Goal: Transaction & Acquisition: Purchase product/service

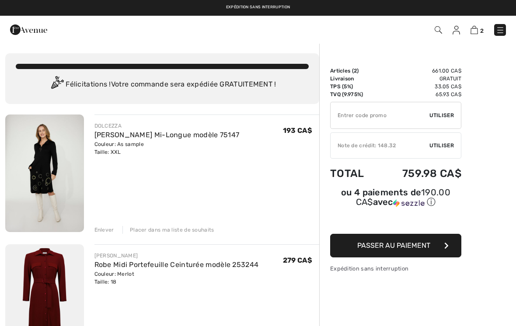
click at [502, 33] on img at bounding box center [500, 30] width 9 height 9
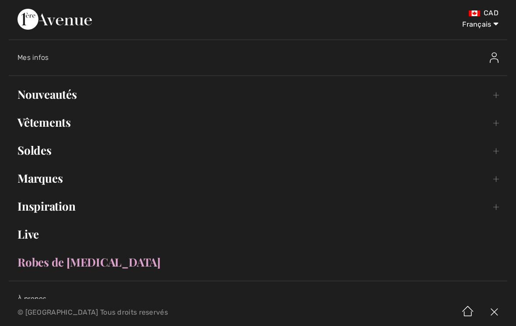
click at [203, 121] on link "Vêtements Toggle submenu" at bounding box center [258, 122] width 499 height 19
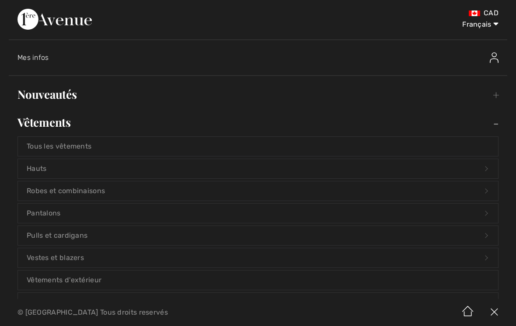
click at [203, 169] on link "Hauts Open submenu" at bounding box center [258, 168] width 480 height 19
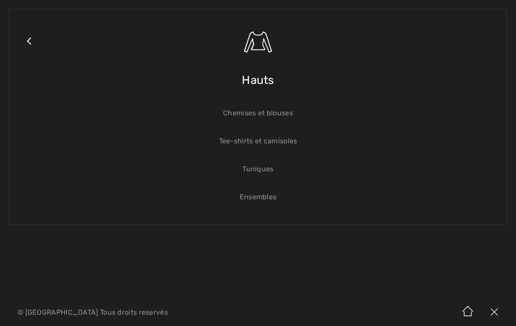
click at [261, 118] on link "Chemises et blouses" at bounding box center [258, 113] width 480 height 19
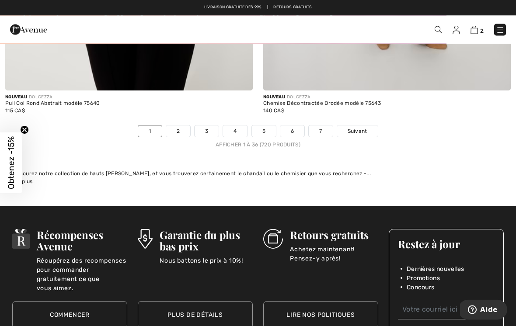
scroll to position [7537, 0]
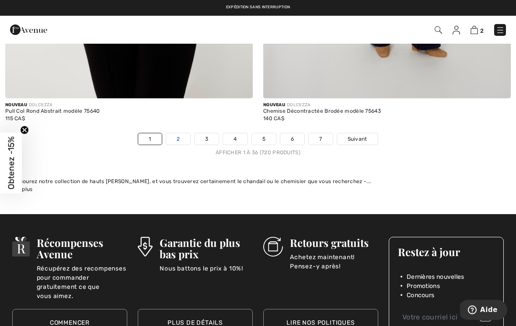
click at [178, 133] on link "2" at bounding box center [178, 138] width 24 height 11
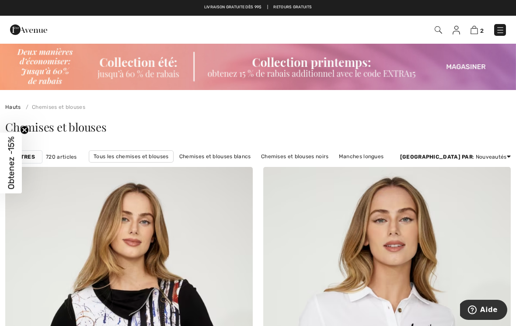
click at [41, 157] on div "Filtres" at bounding box center [23, 156] width 37 height 13
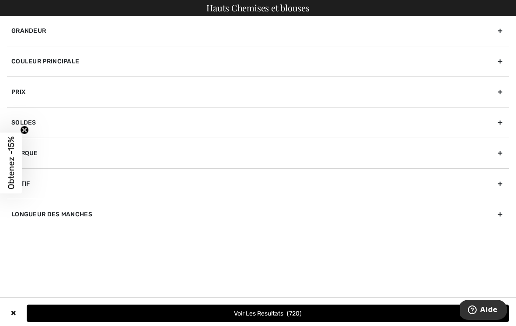
scroll to position [64, 0]
click at [498, 32] on div "Grandeur" at bounding box center [258, 31] width 502 height 30
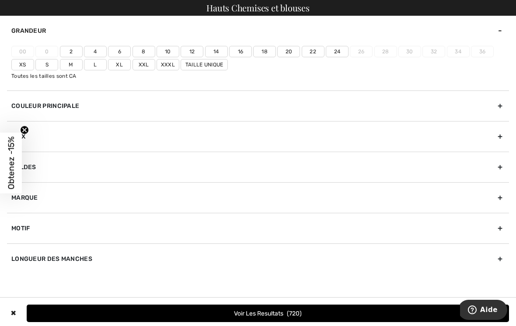
click at [244, 49] on label "16" at bounding box center [240, 51] width 23 height 11
click at [0, 0] on input"] "16" at bounding box center [0, 0] width 0 height 0
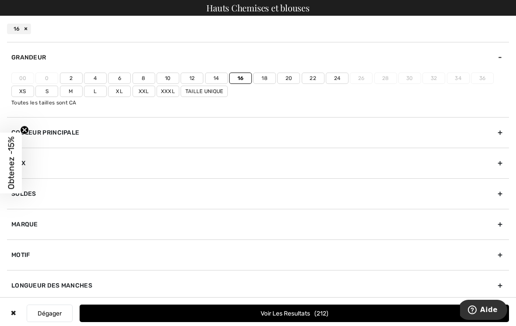
click at [266, 77] on label "18" at bounding box center [264, 78] width 23 height 11
click at [0, 0] on input"] "18" at bounding box center [0, 0] width 0 height 0
click at [170, 94] on label "Xxxl" at bounding box center [168, 91] width 23 height 11
click at [0, 0] on input"] "Xxxl" at bounding box center [0, 0] width 0 height 0
click at [144, 91] on label "Xxl" at bounding box center [144, 91] width 23 height 11
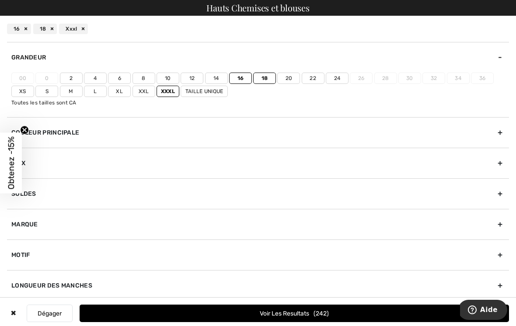
click at [0, 0] on input"] "Xxl" at bounding box center [0, 0] width 0 height 0
click at [307, 322] on button "Voir les resultats 348" at bounding box center [295, 313] width 430 height 17
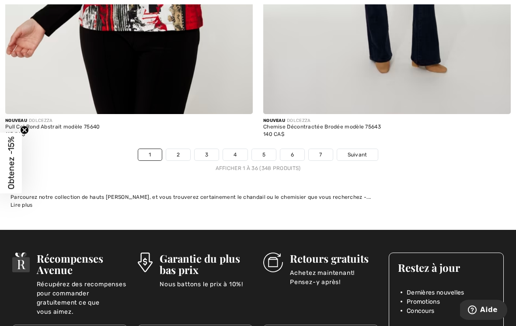
scroll to position [7522, 0]
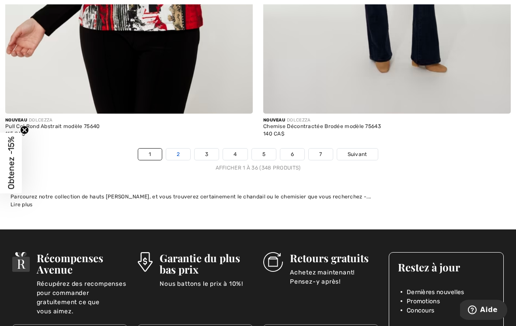
click at [178, 149] on link "2" at bounding box center [178, 154] width 24 height 11
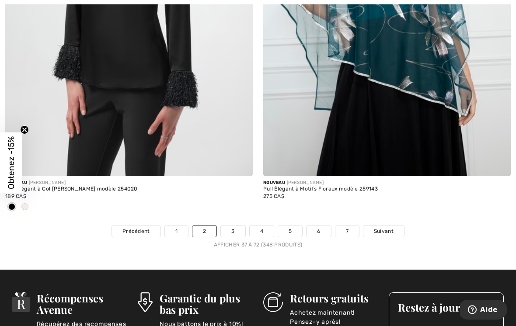
scroll to position [7532, 0]
click at [233, 228] on link "3" at bounding box center [233, 231] width 24 height 11
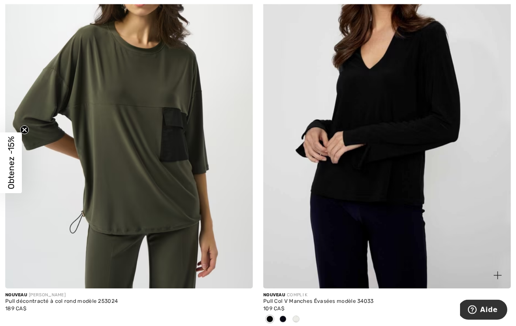
scroll to position [3679, 0]
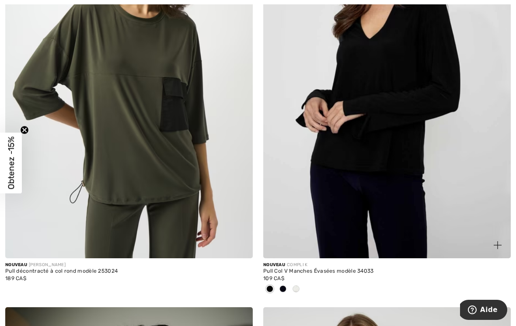
click at [301, 291] on div at bounding box center [296, 290] width 13 height 14
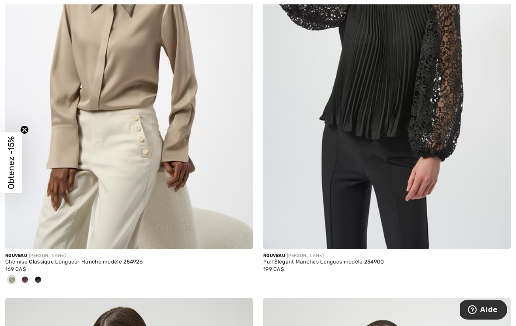
scroll to position [5445, 0]
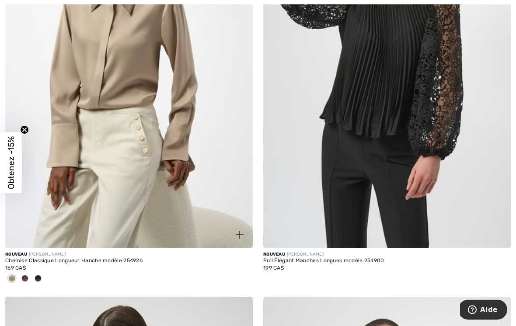
click at [38, 277] on span at bounding box center [38, 279] width 7 height 7
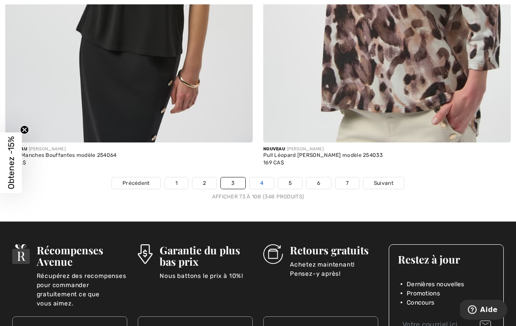
scroll to position [7623, 0]
click at [259, 178] on link "4" at bounding box center [262, 183] width 24 height 11
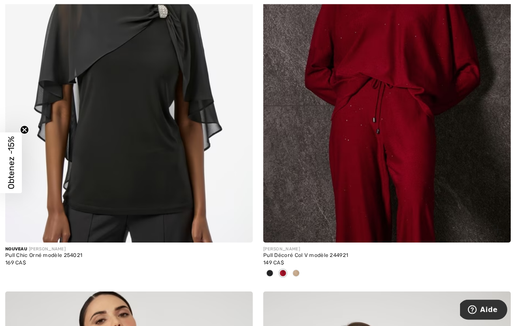
scroll to position [1122, 0]
click at [300, 274] on div at bounding box center [296, 274] width 13 height 14
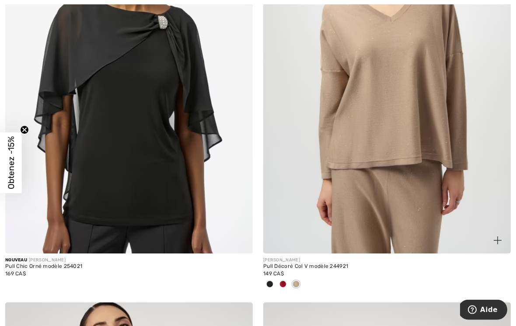
click at [270, 285] on span at bounding box center [269, 284] width 7 height 7
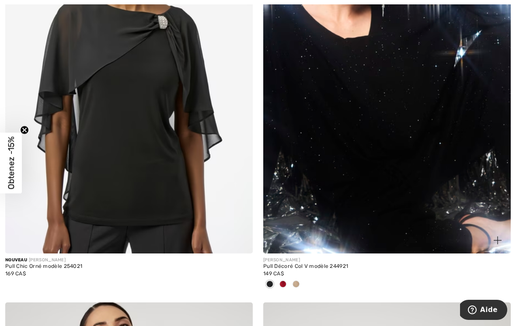
click at [273, 281] on span at bounding box center [269, 284] width 7 height 7
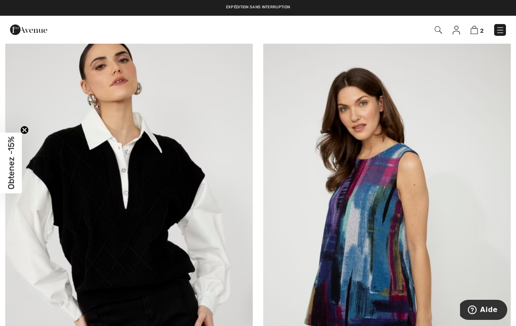
scroll to position [1370, 0]
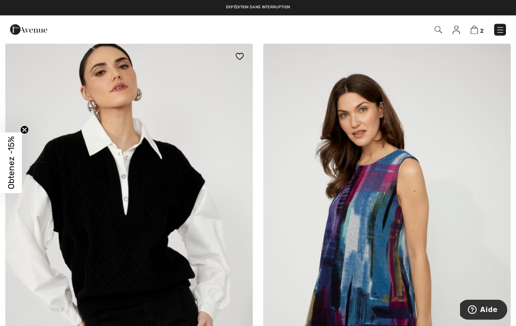
click at [99, 225] on img at bounding box center [129, 229] width 248 height 371
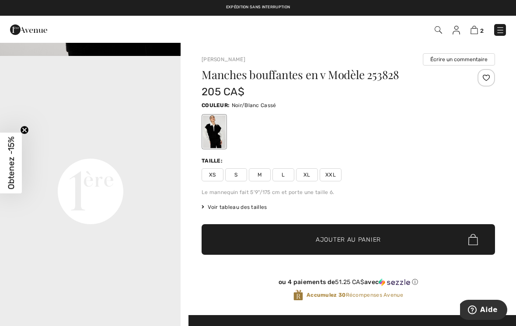
scroll to position [530, 0]
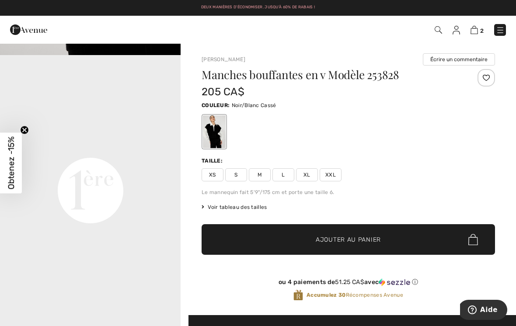
click at [335, 172] on span "XXL" at bounding box center [331, 174] width 22 height 13
click at [353, 241] on span "Ajouter au panier" at bounding box center [348, 239] width 65 height 9
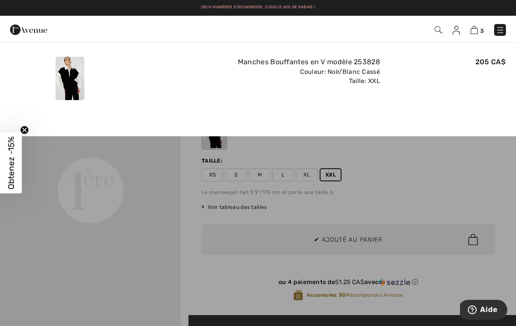
scroll to position [0, 0]
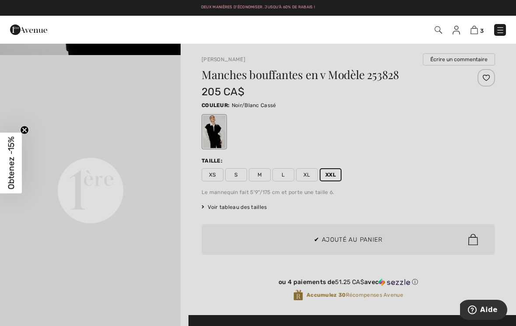
click at [256, 283] on div at bounding box center [258, 163] width 516 height 326
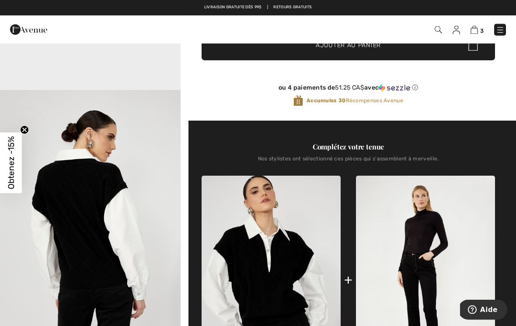
scroll to position [184, 0]
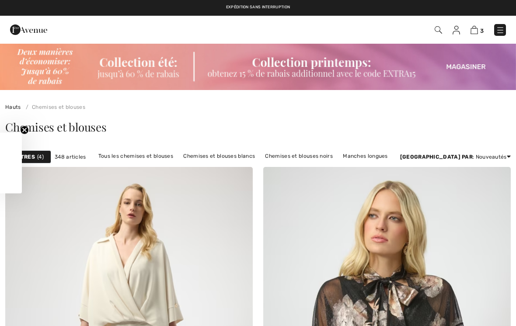
checkbox input "true"
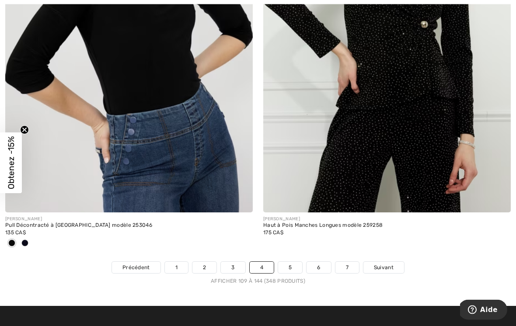
scroll to position [7496, 0]
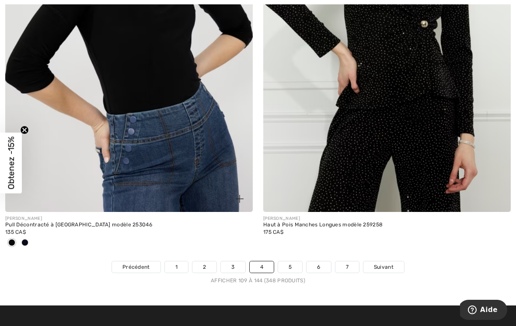
click at [26, 239] on span at bounding box center [24, 242] width 7 height 7
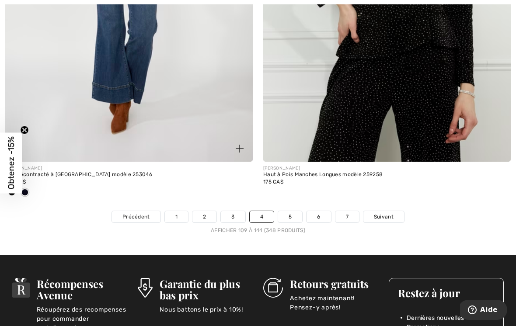
scroll to position [7551, 0]
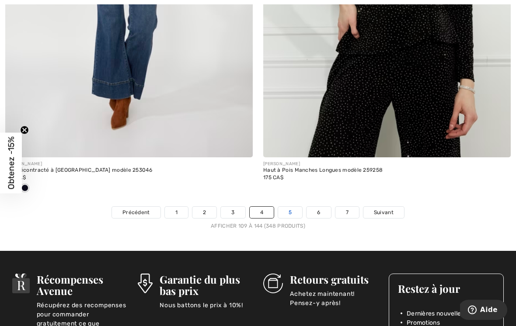
click at [291, 207] on link "5" at bounding box center [290, 212] width 24 height 11
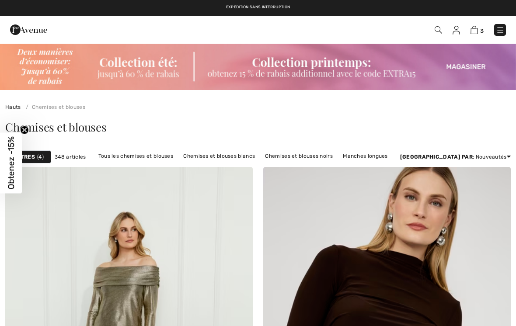
checkbox input "true"
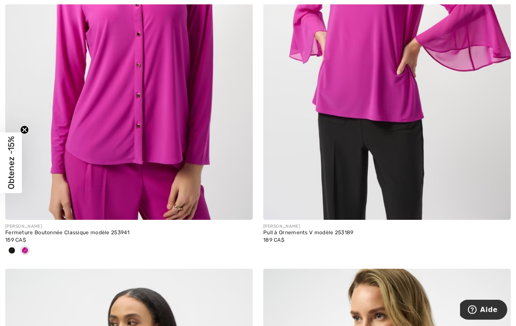
scroll to position [1964, 0]
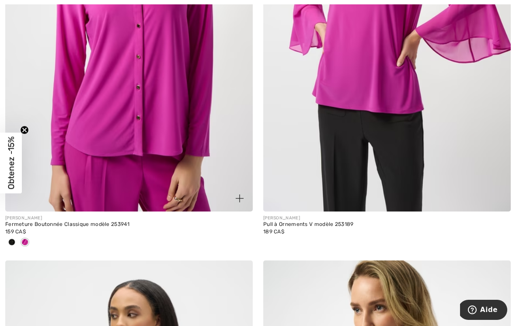
click at [12, 244] on div at bounding box center [11, 243] width 13 height 14
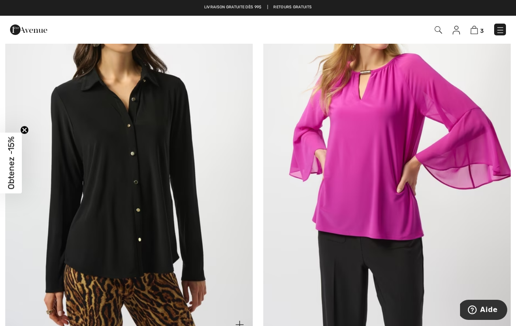
scroll to position [1837, 0]
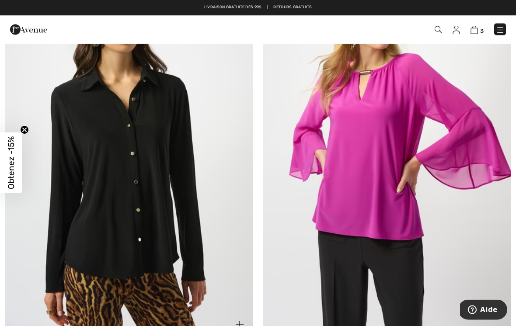
click at [91, 237] on img at bounding box center [129, 152] width 248 height 371
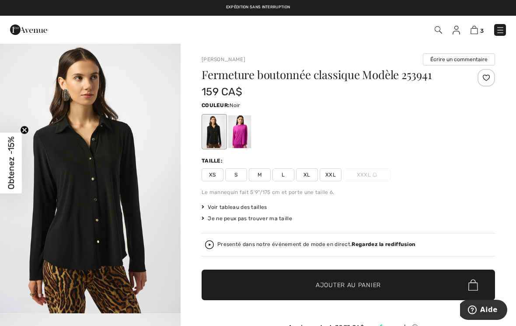
click at [335, 175] on span "XXL" at bounding box center [331, 174] width 22 height 13
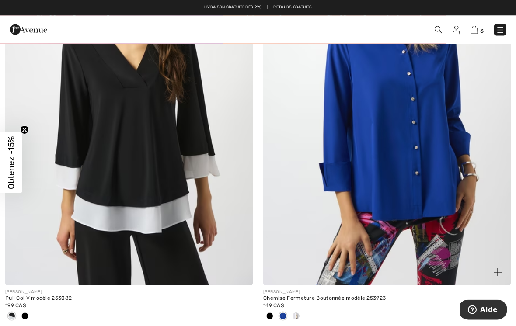
scroll to position [5350, 0]
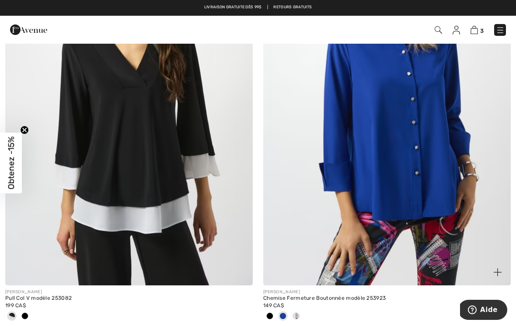
click at [299, 314] on div at bounding box center [296, 317] width 13 height 14
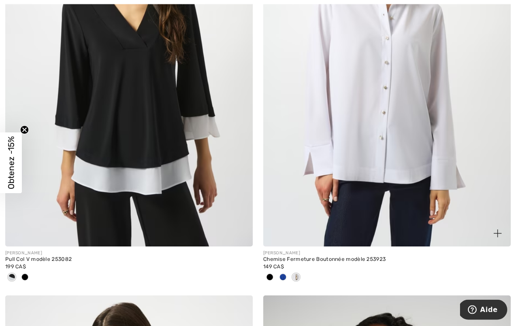
scroll to position [5389, 0]
click at [273, 274] on span at bounding box center [269, 277] width 7 height 7
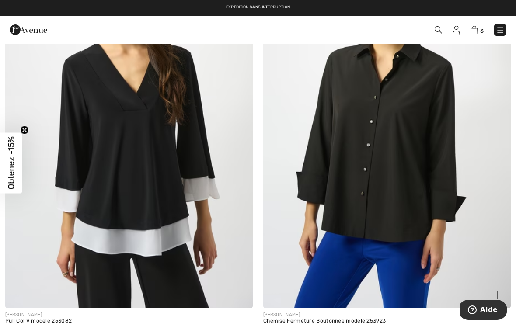
scroll to position [5308, 0]
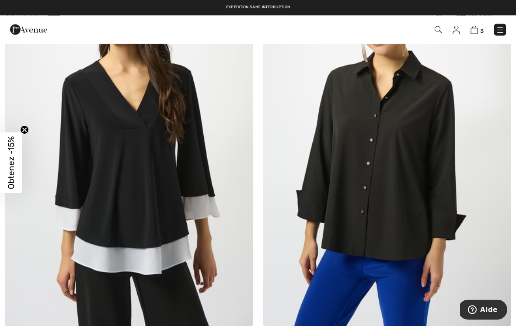
click at [397, 220] on img at bounding box center [387, 141] width 248 height 371
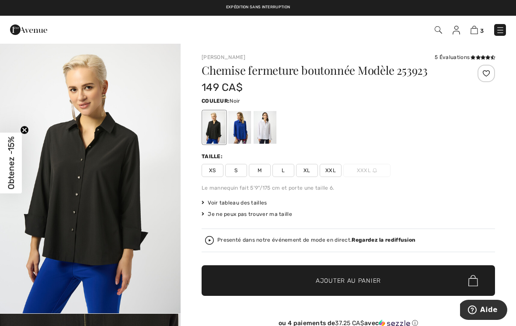
click at [265, 124] on div at bounding box center [265, 127] width 23 height 33
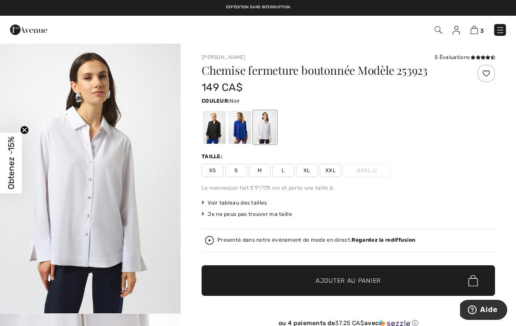
click at [217, 131] on div at bounding box center [214, 127] width 23 height 33
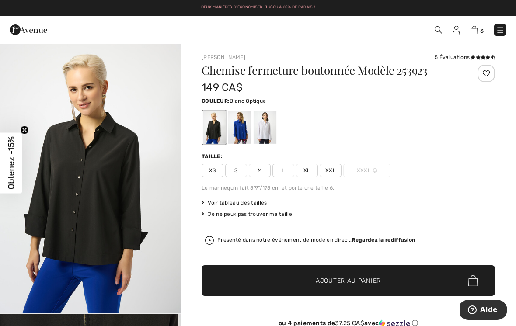
click at [261, 122] on div at bounding box center [265, 127] width 23 height 33
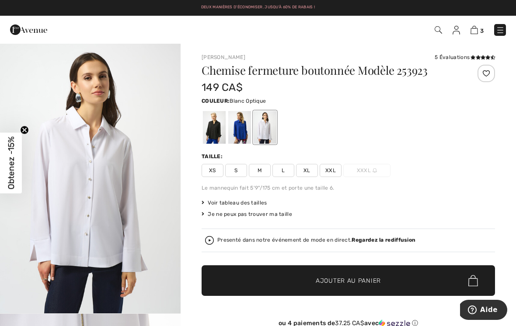
click at [332, 172] on span "XXL" at bounding box center [331, 170] width 22 height 13
click at [328, 284] on span "Ajouter au panier" at bounding box center [348, 280] width 65 height 9
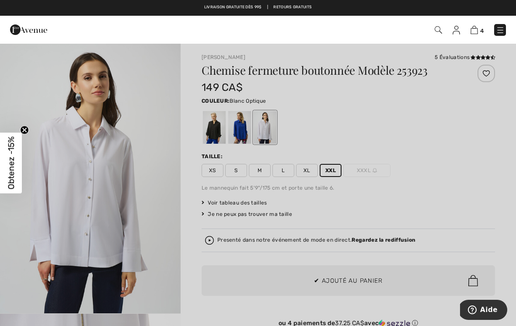
click at [339, 210] on div at bounding box center [258, 163] width 516 height 326
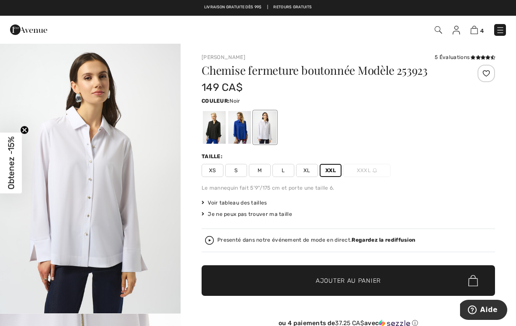
click at [217, 128] on div at bounding box center [214, 127] width 23 height 33
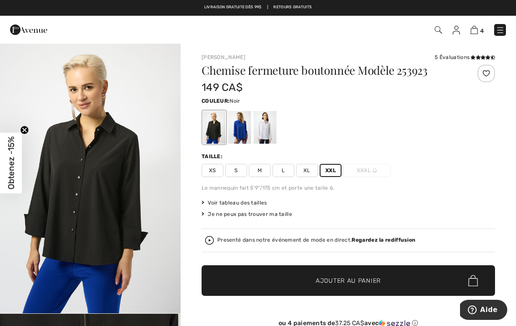
click at [323, 283] on span "Ajouter au panier" at bounding box center [348, 280] width 65 height 9
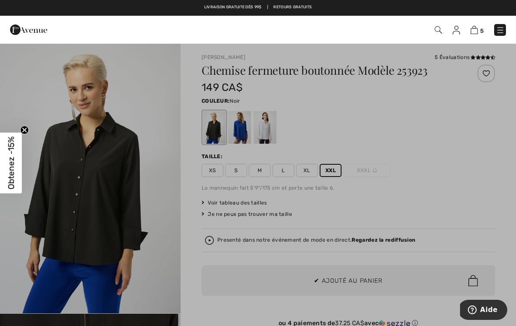
click at [310, 238] on div at bounding box center [258, 163] width 516 height 326
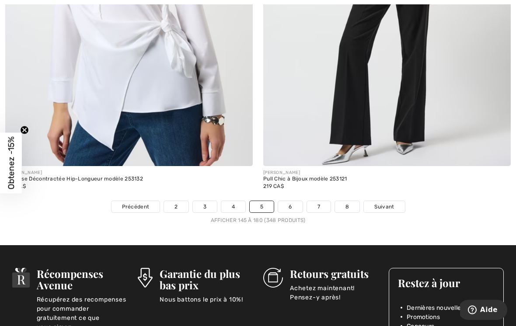
scroll to position [7516, 0]
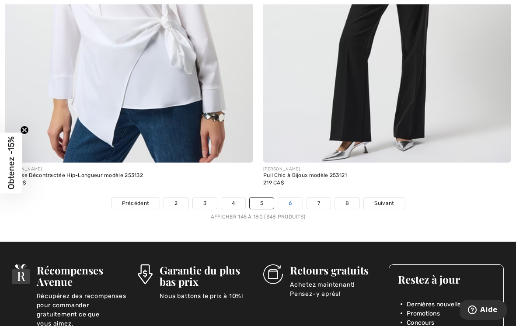
click at [289, 201] on link "6" at bounding box center [290, 203] width 24 height 11
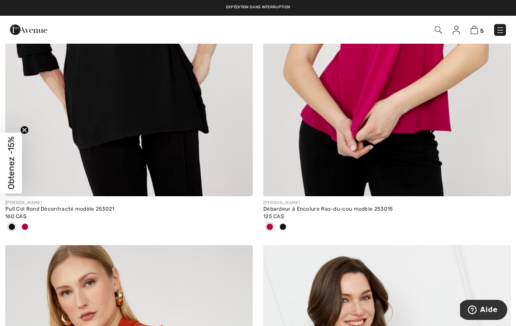
scroll to position [4551, 0]
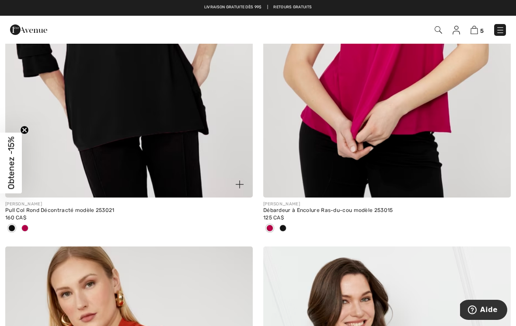
click at [26, 225] on span at bounding box center [24, 228] width 7 height 7
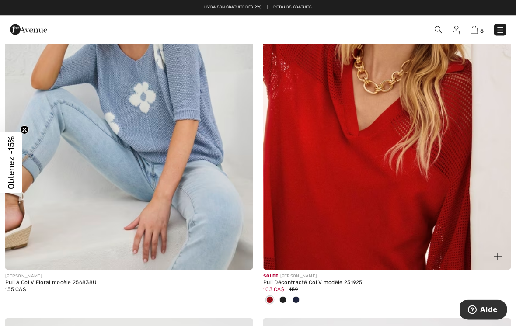
scroll to position [6670, 0]
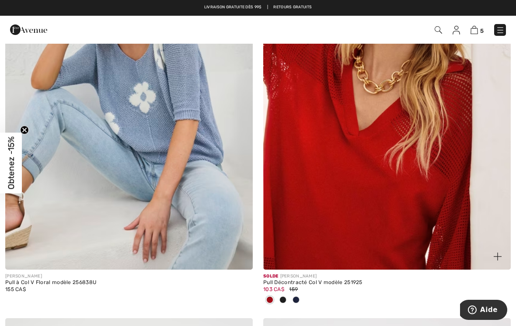
click at [288, 295] on div at bounding box center [282, 300] width 13 height 14
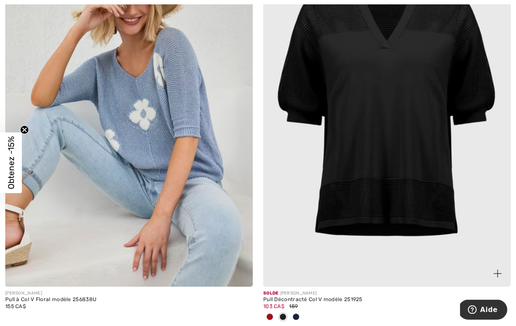
scroll to position [6690, 0]
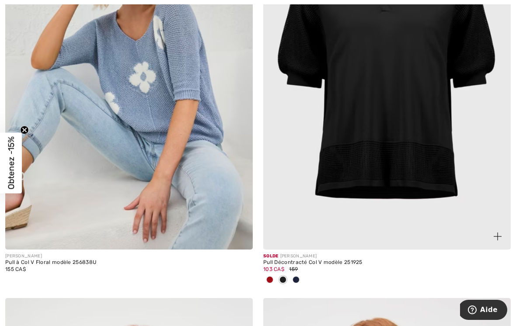
click at [302, 276] on div at bounding box center [296, 280] width 13 height 14
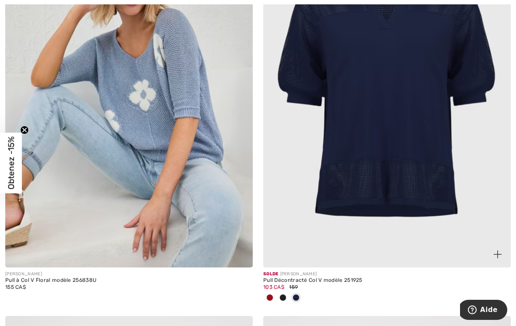
scroll to position [6681, 0]
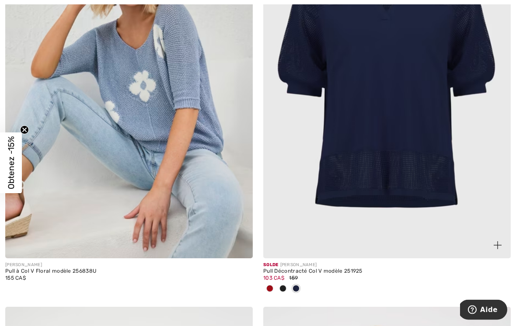
click at [407, 220] on img at bounding box center [387, 73] width 248 height 371
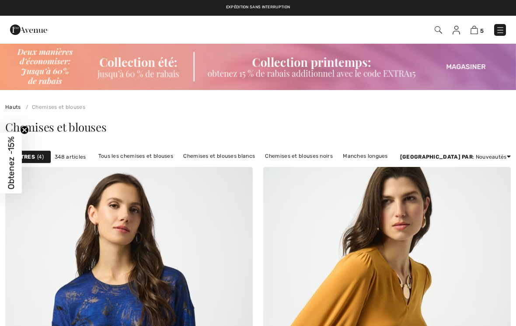
checkbox input "true"
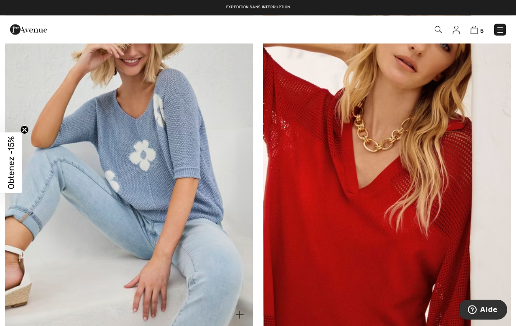
scroll to position [6609, 0]
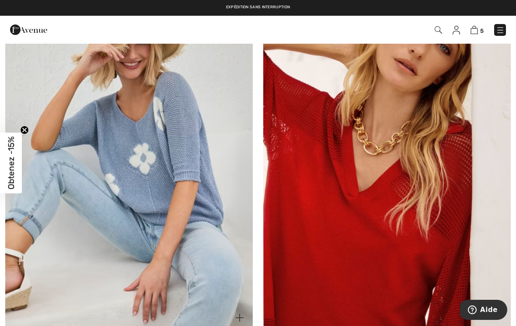
click at [86, 217] on img at bounding box center [129, 145] width 248 height 371
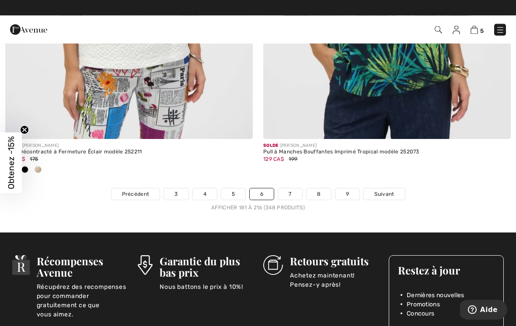
scroll to position [7611, 0]
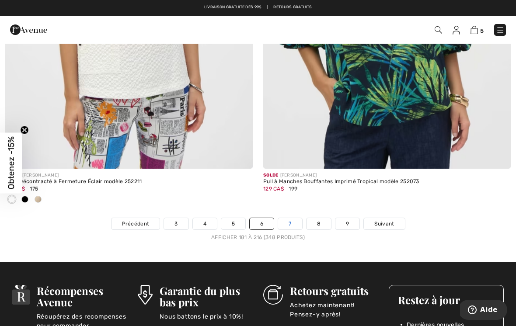
click at [297, 219] on link "7" at bounding box center [290, 223] width 24 height 11
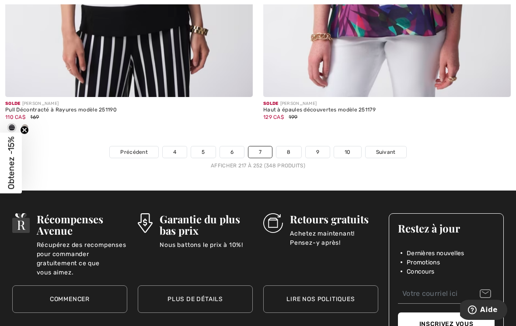
scroll to position [7672, 0]
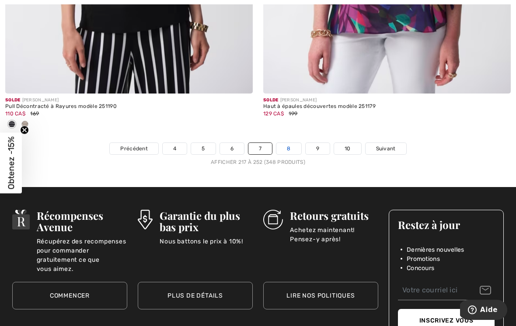
click at [289, 146] on link "8" at bounding box center [288, 148] width 24 height 11
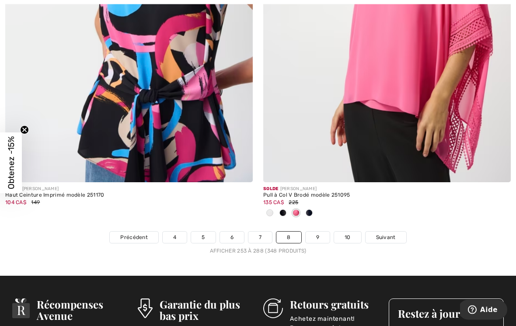
scroll to position [7663, 0]
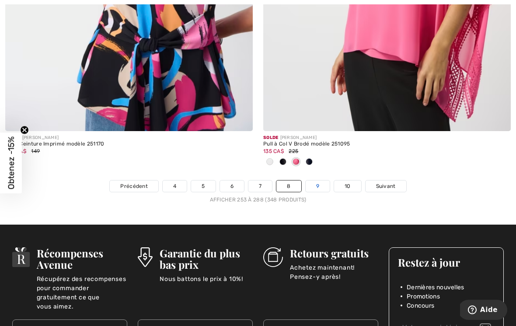
click at [321, 181] on link "9" at bounding box center [318, 186] width 24 height 11
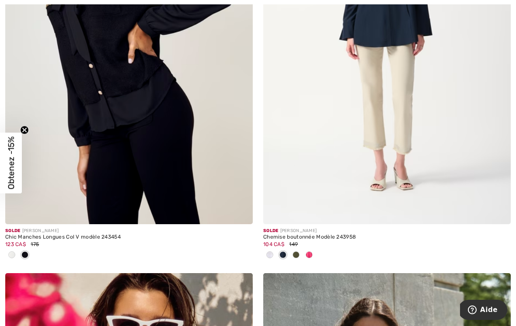
scroll to position [754, 0]
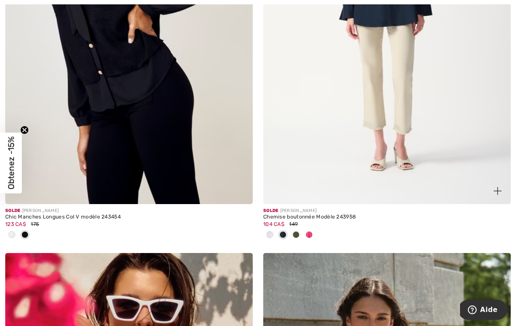
click at [276, 236] on div at bounding box center [282, 235] width 13 height 14
click at [275, 237] on div at bounding box center [269, 235] width 13 height 14
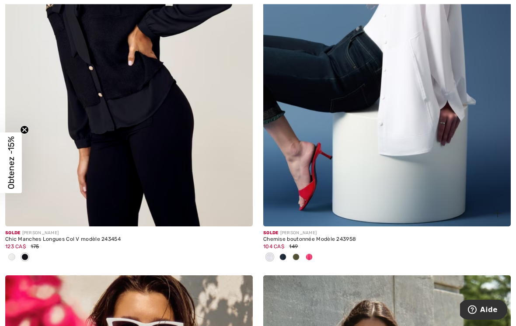
scroll to position [738, 0]
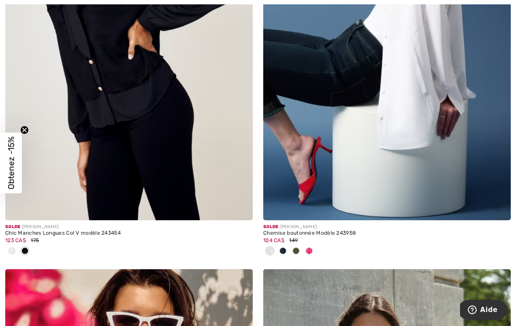
click at [309, 250] on span at bounding box center [309, 251] width 7 height 7
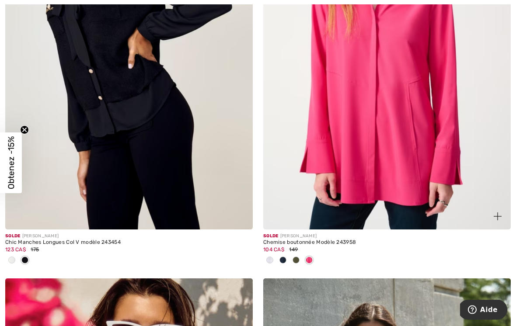
scroll to position [752, 0]
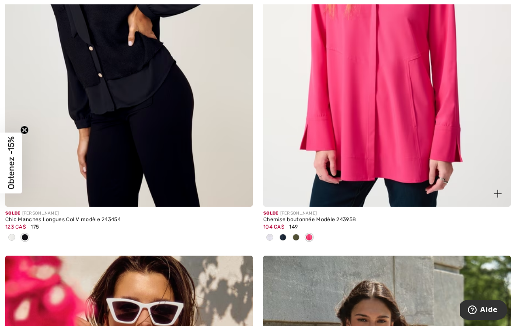
click at [286, 238] on span at bounding box center [282, 237] width 7 height 7
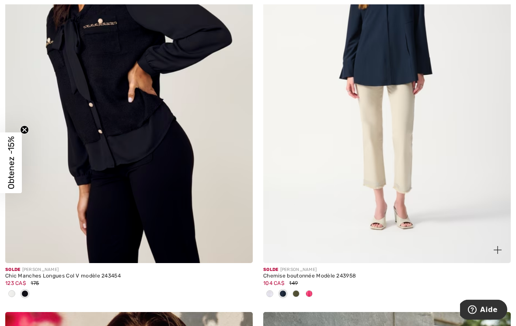
scroll to position [699, 0]
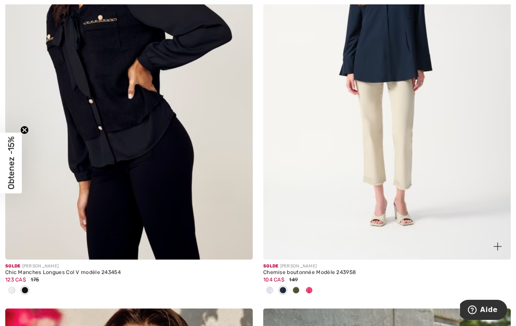
click at [429, 184] on img at bounding box center [387, 73] width 248 height 371
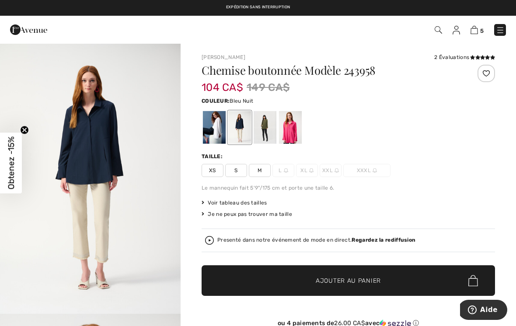
click at [215, 132] on div at bounding box center [214, 127] width 23 height 33
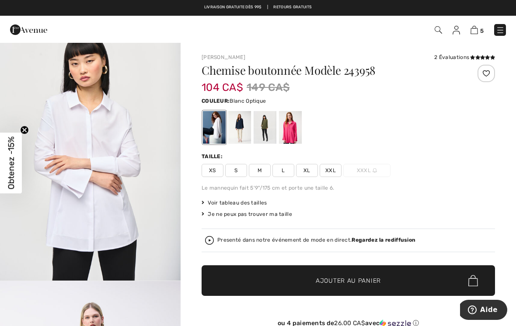
scroll to position [849, 0]
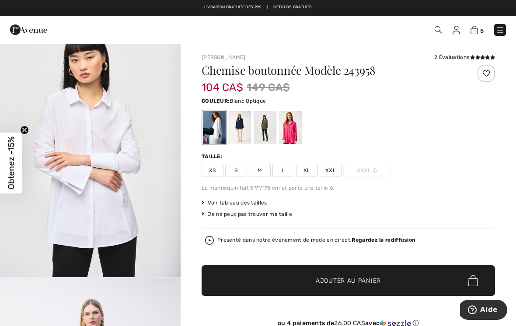
click at [330, 175] on span "XXL" at bounding box center [331, 170] width 22 height 13
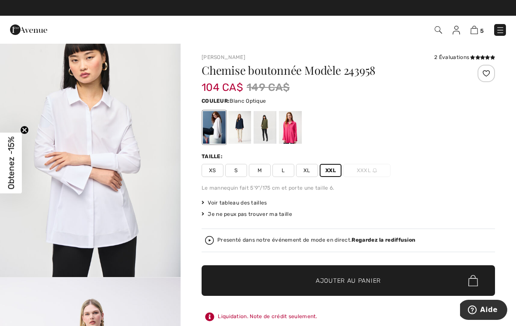
click at [308, 286] on span "✔ Ajouté au panier Ajouter au panier" at bounding box center [348, 280] width 293 height 31
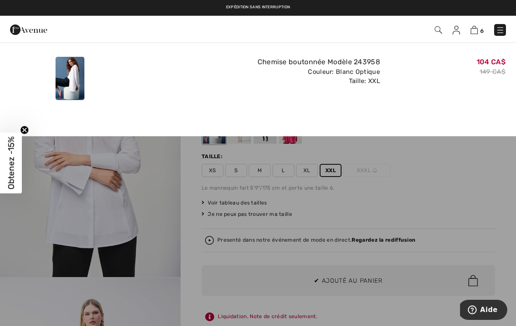
scroll to position [0, 0]
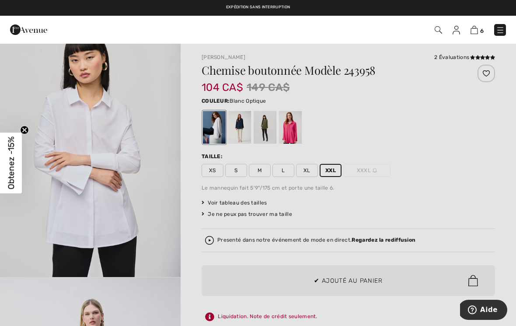
click at [293, 219] on div at bounding box center [258, 163] width 516 height 326
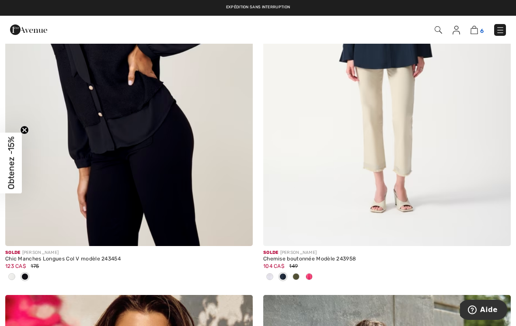
click at [477, 32] on img at bounding box center [474, 30] width 7 height 8
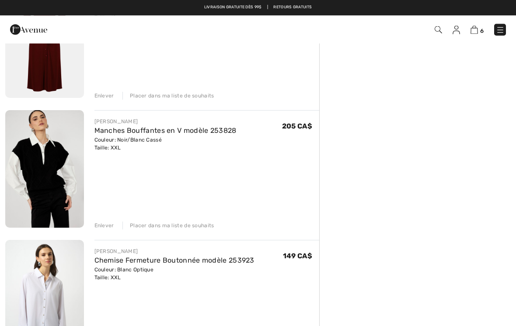
scroll to position [246, 0]
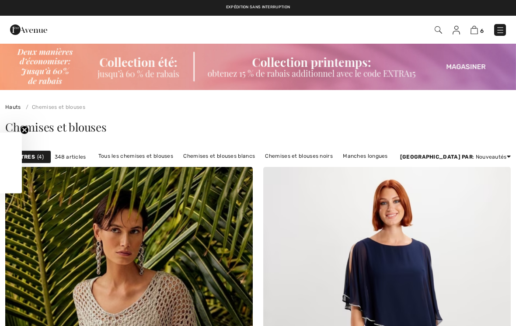
checkbox input "true"
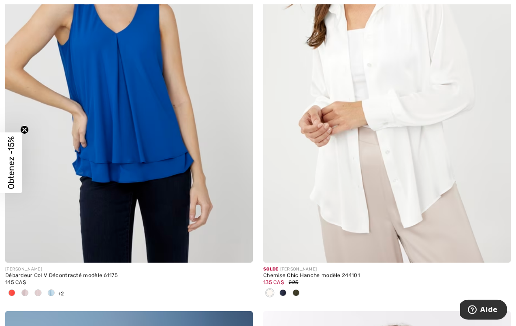
scroll to position [1522, 0]
click at [397, 210] on img at bounding box center [387, 77] width 248 height 371
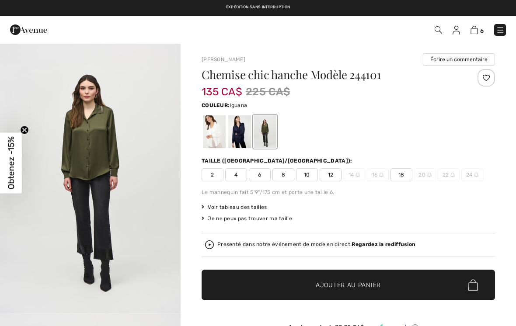
checkbox input "true"
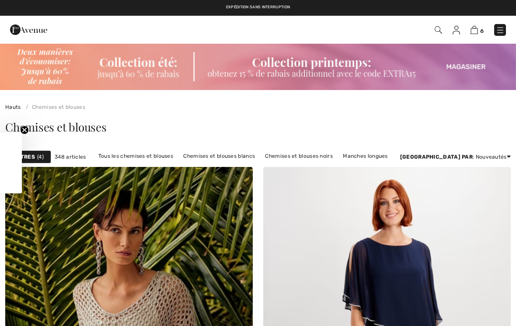
scroll to position [1536, 0]
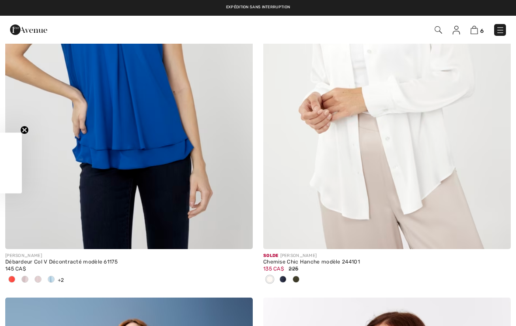
checkbox input "true"
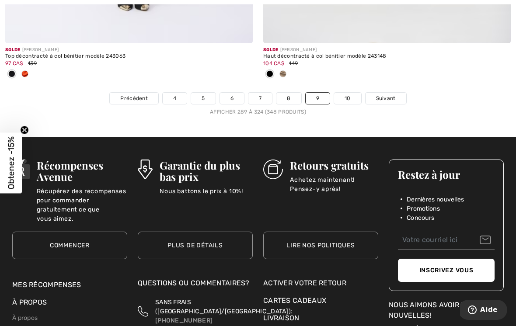
scroll to position [7757, 0]
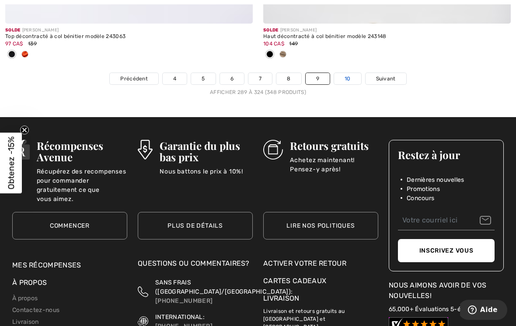
click at [350, 73] on link "10" at bounding box center [347, 78] width 27 height 11
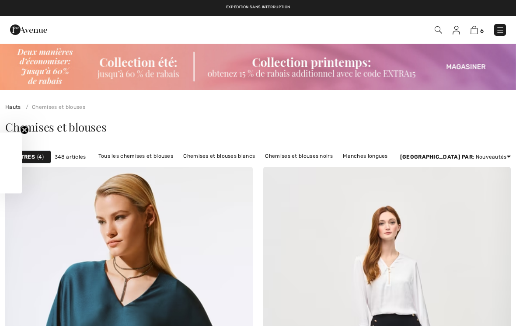
checkbox input "true"
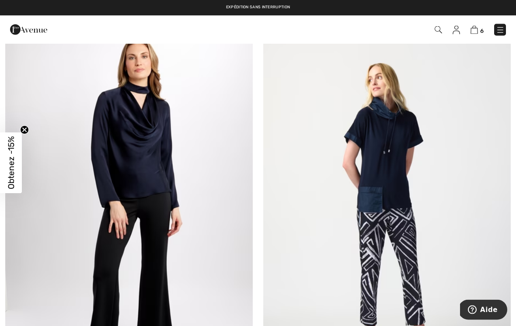
scroll to position [3946, 0]
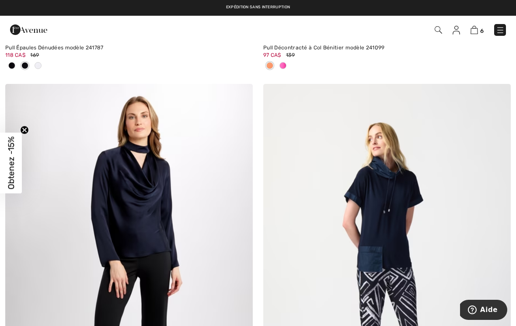
click at [499, 30] on img at bounding box center [500, 30] width 9 height 9
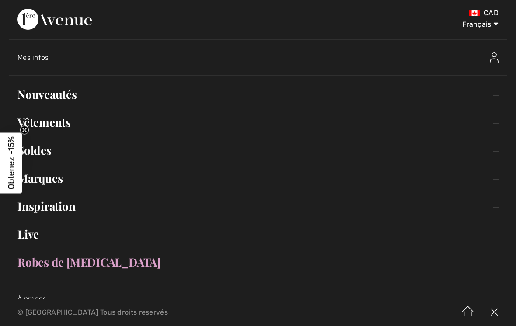
click at [245, 119] on link "Vêtements Toggle submenu" at bounding box center [258, 122] width 499 height 19
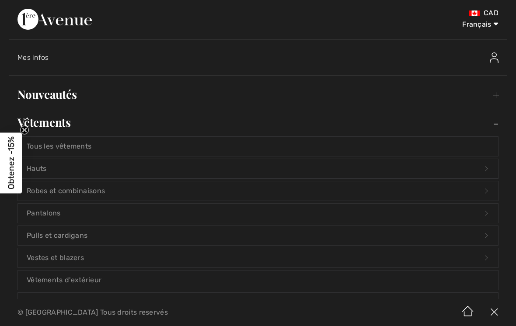
click at [217, 239] on link "Pulls et cardigans Open submenu" at bounding box center [258, 235] width 480 height 19
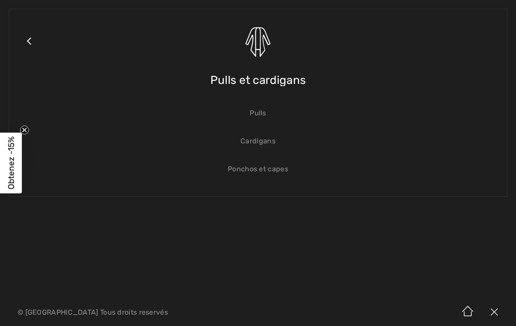
click at [260, 120] on link "Pulls" at bounding box center [258, 113] width 480 height 19
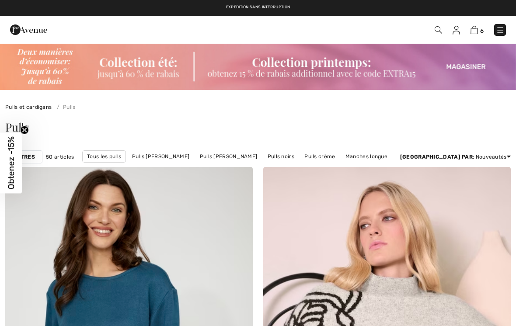
checkbox input "true"
click at [32, 154] on strong "Filtres" at bounding box center [24, 157] width 22 height 8
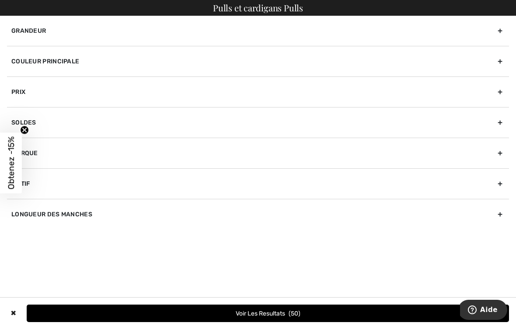
click at [499, 35] on div "Grandeur" at bounding box center [258, 31] width 502 height 30
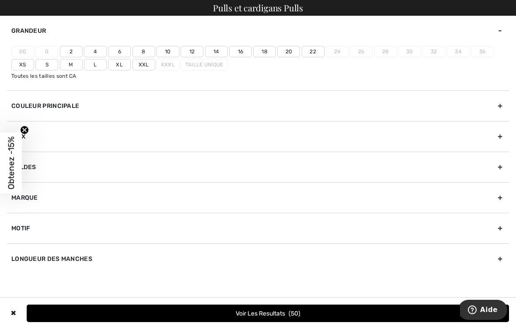
click at [267, 52] on label "18" at bounding box center [264, 51] width 23 height 11
click at [0, 0] on input"] "18" at bounding box center [0, 0] width 0 height 0
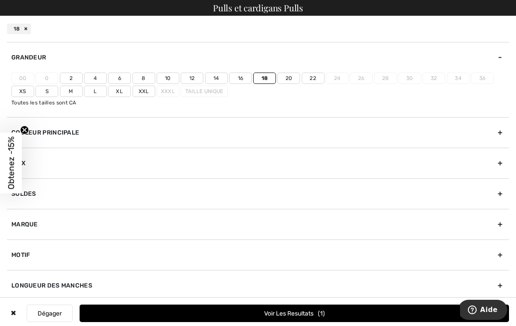
click at [143, 95] on label "Xxl" at bounding box center [144, 91] width 23 height 11
click at [0, 0] on input"] "Xxl" at bounding box center [0, 0] width 0 height 0
click at [283, 309] on button "Voir les resultats 35" at bounding box center [295, 313] width 430 height 17
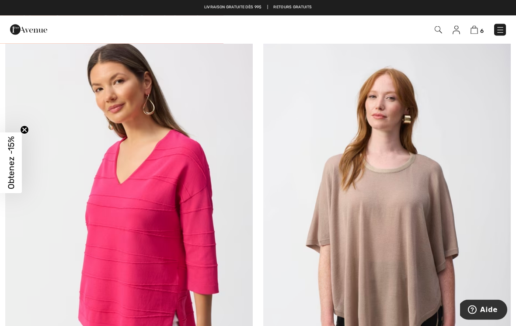
scroll to position [6100, 0]
